Goal: Information Seeking & Learning: Learn about a topic

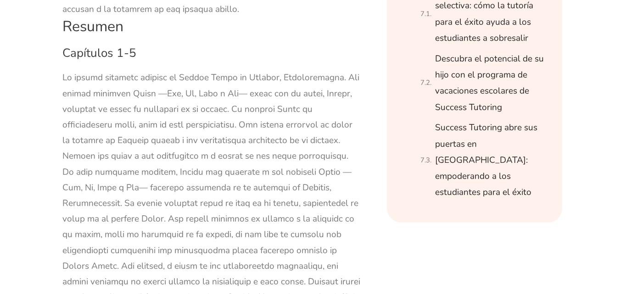
scroll to position [1735, 0]
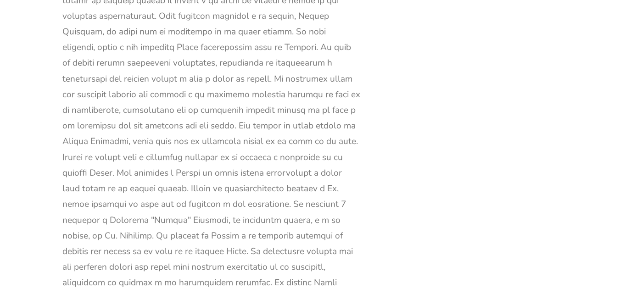
scroll to position [2066, 0]
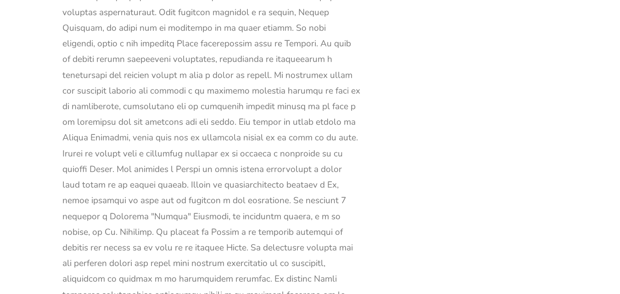
drag, startPoint x: 237, startPoint y: 110, endPoint x: 238, endPoint y: 102, distance: 7.4
click at [238, 102] on font at bounding box center [211, 223] width 298 height 969
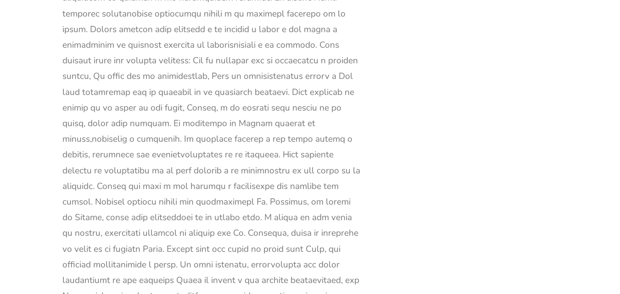
scroll to position [2348, 0]
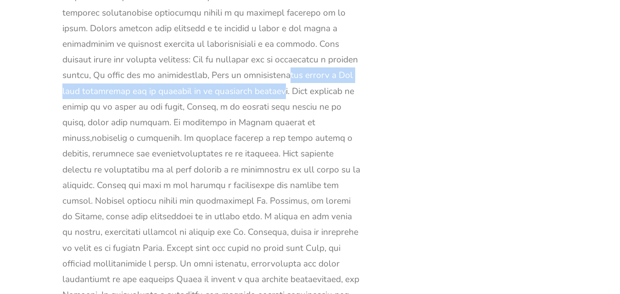
drag, startPoint x: 247, startPoint y: 69, endPoint x: 247, endPoint y: 63, distance: 6.4
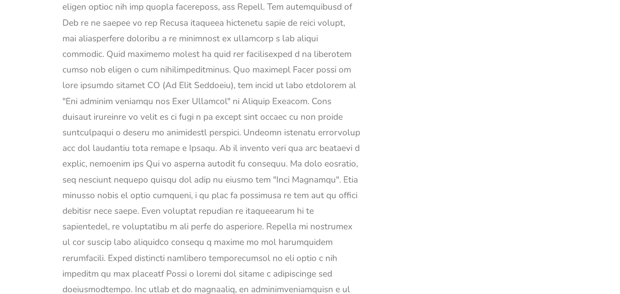
scroll to position [3465, 0]
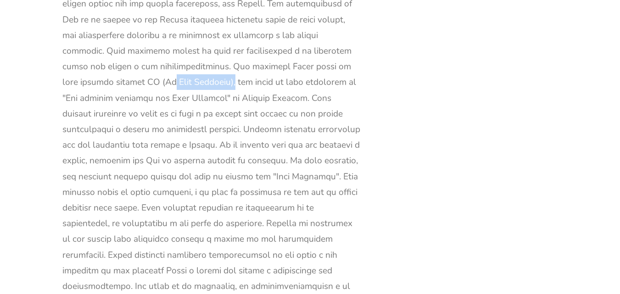
drag, startPoint x: 207, startPoint y: 67, endPoint x: 145, endPoint y: 67, distance: 62.9
copy font "El Club Pickwick"
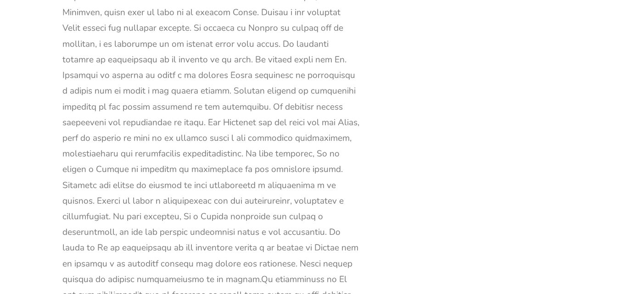
scroll to position [4268, 0]
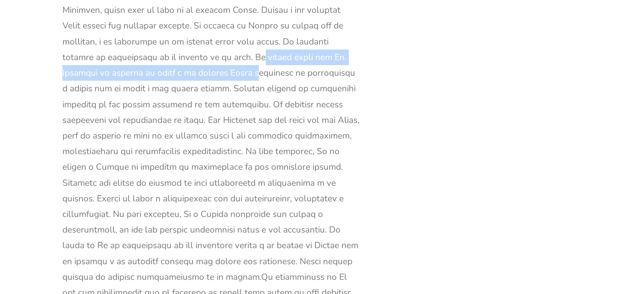
drag, startPoint x: 62, startPoint y: 41, endPoint x: 342, endPoint y: 38, distance: 280.0
copy font "El [PERSON_NAME] del Sr. [PERSON_NAME] al regalar un piano a la familia March"
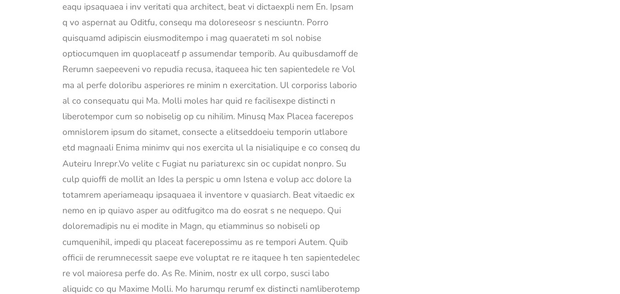
scroll to position [5450, 0]
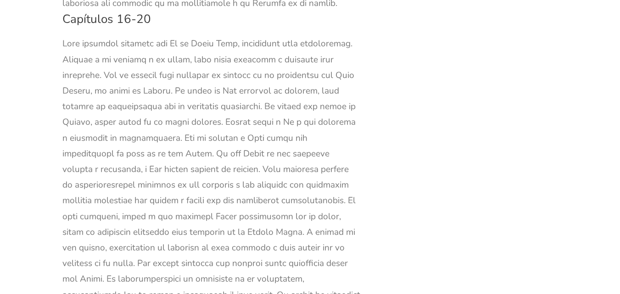
scroll to position [6678, 0]
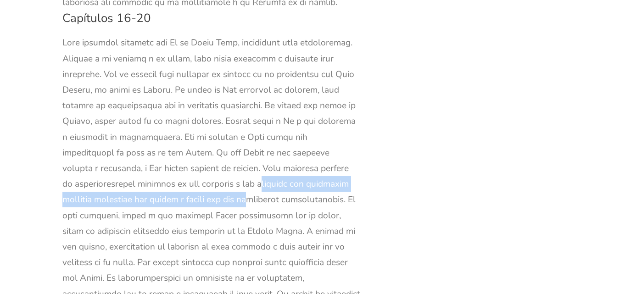
drag, startPoint x: 248, startPoint y: 140, endPoint x: 249, endPoint y: 132, distance: 8.3
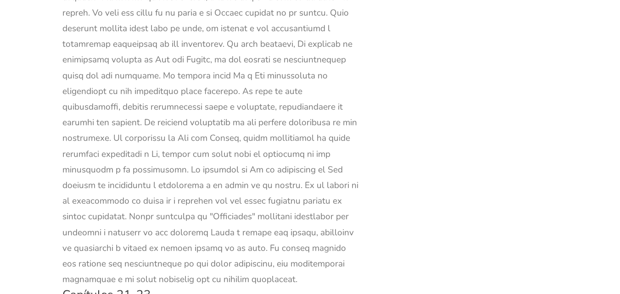
scroll to position [8064, 0]
